Goal: Transaction & Acquisition: Purchase product/service

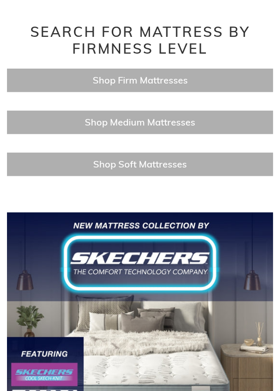
scroll to position [705, 0]
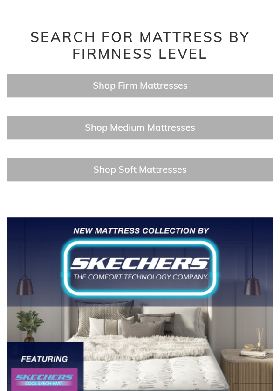
click at [161, 163] on span "Shop Soft Mattresses" at bounding box center [140, 169] width 94 height 12
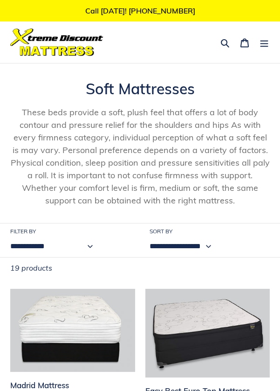
click at [93, 246] on select "**********" at bounding box center [53, 246] width 86 height 21
click at [121, 245] on div "**********" at bounding box center [70, 240] width 121 height 34
